Goal: Information Seeking & Learning: Check status

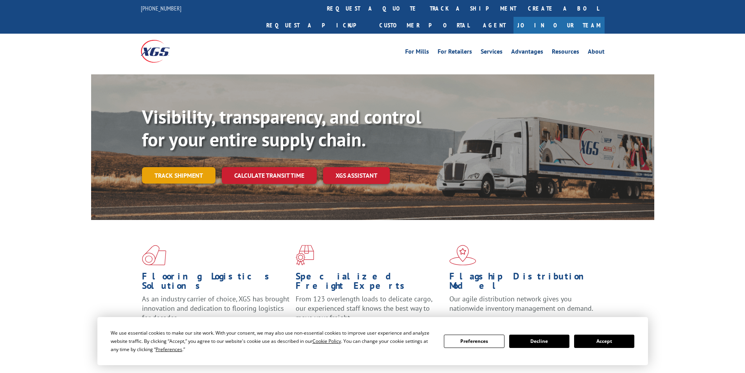
click at [179, 167] on link "Track shipment" at bounding box center [179, 175] width 74 height 16
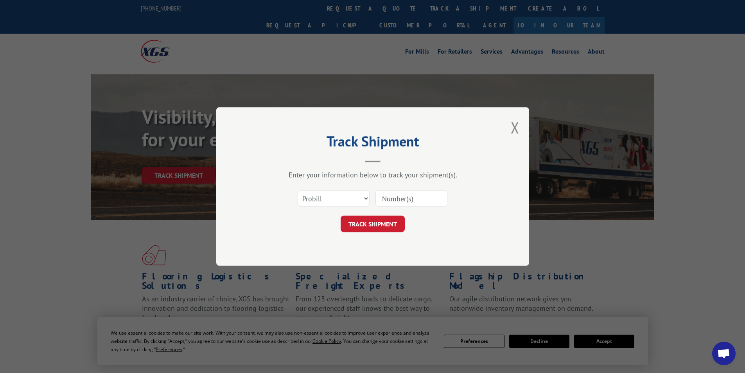
click at [396, 200] on input at bounding box center [412, 198] width 72 height 16
paste input "17095792"
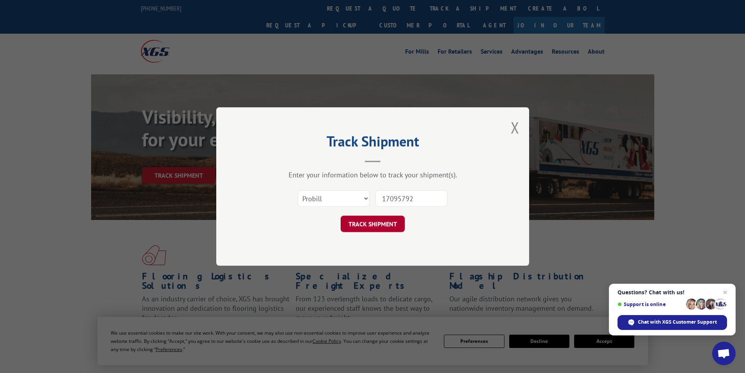
type input "17095792"
click at [390, 220] on button "TRACK SHIPMENT" at bounding box center [373, 224] width 64 height 16
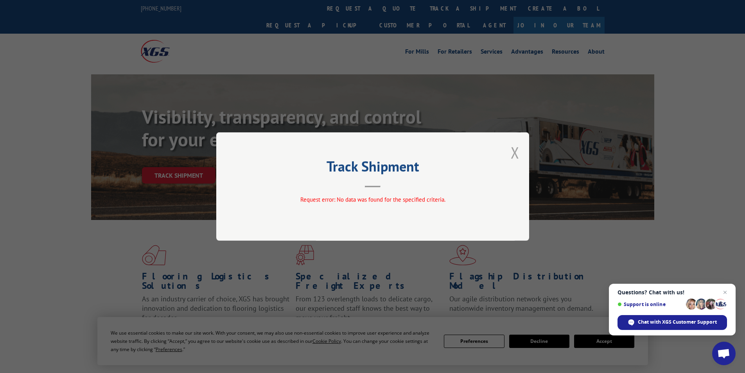
drag, startPoint x: 518, startPoint y: 154, endPoint x: 432, endPoint y: 156, distance: 86.1
click at [518, 154] on button "Close modal" at bounding box center [515, 152] width 9 height 21
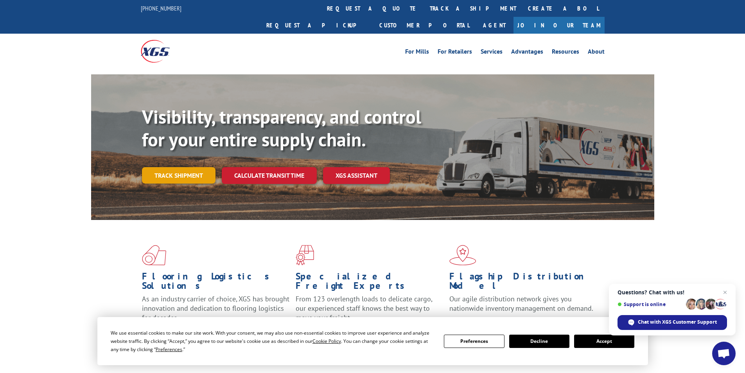
click at [196, 167] on link "Track shipment" at bounding box center [179, 175] width 74 height 16
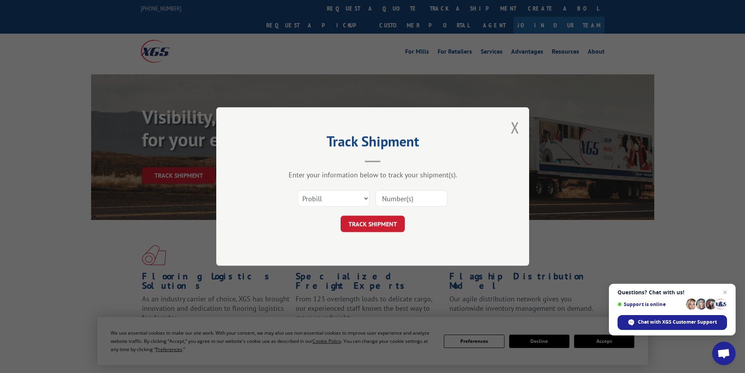
click at [420, 200] on input at bounding box center [412, 198] width 72 height 16
paste input "17095792"
click at [395, 199] on input "17095792" at bounding box center [412, 198] width 72 height 16
type input "17095792"
click at [389, 222] on button "TRACK SHIPMENT" at bounding box center [373, 224] width 64 height 16
